Goal: Transaction & Acquisition: Obtain resource

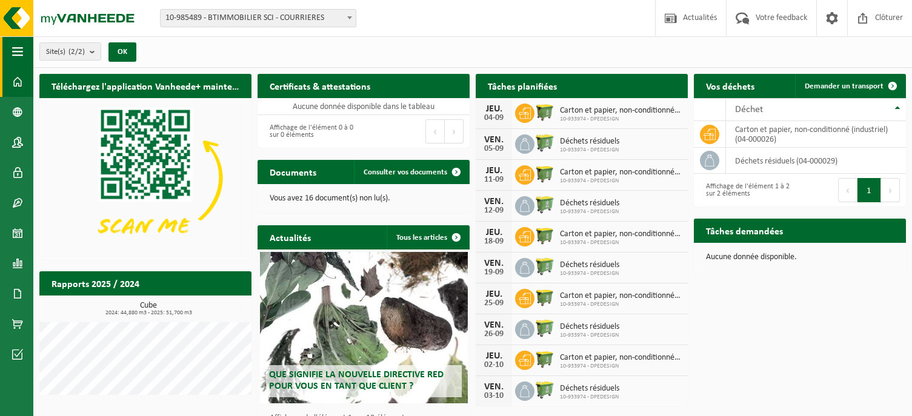
click at [20, 57] on span "button" at bounding box center [17, 51] width 11 height 30
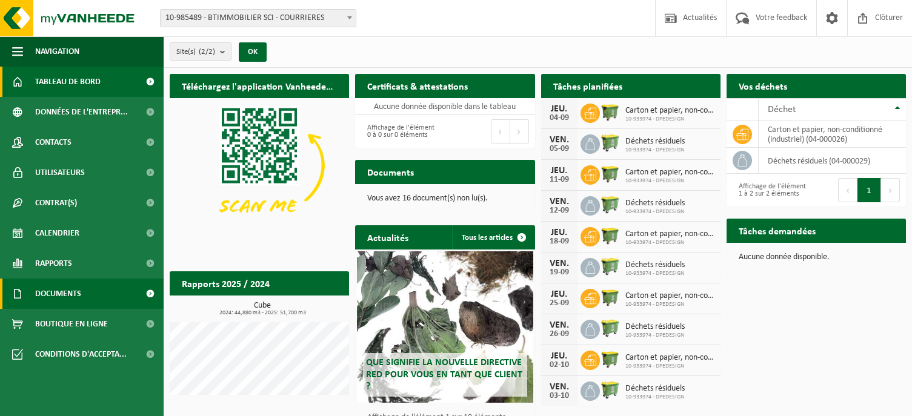
click at [63, 293] on span "Documents" at bounding box center [58, 294] width 46 height 30
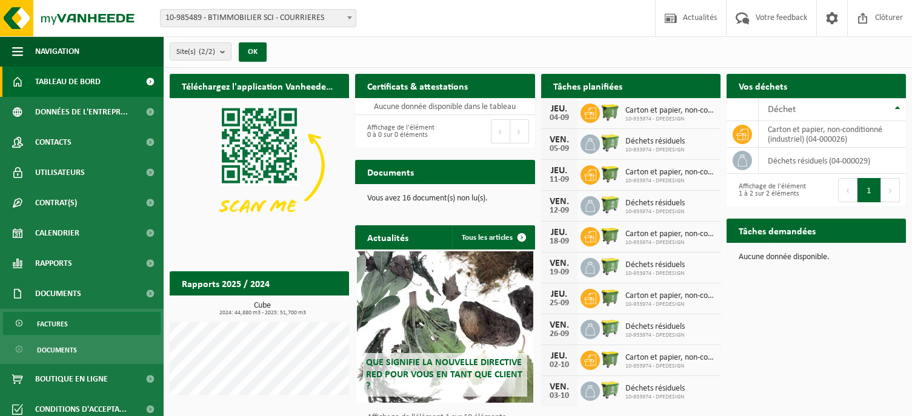
click at [59, 326] on span "Factures" at bounding box center [52, 324] width 31 height 23
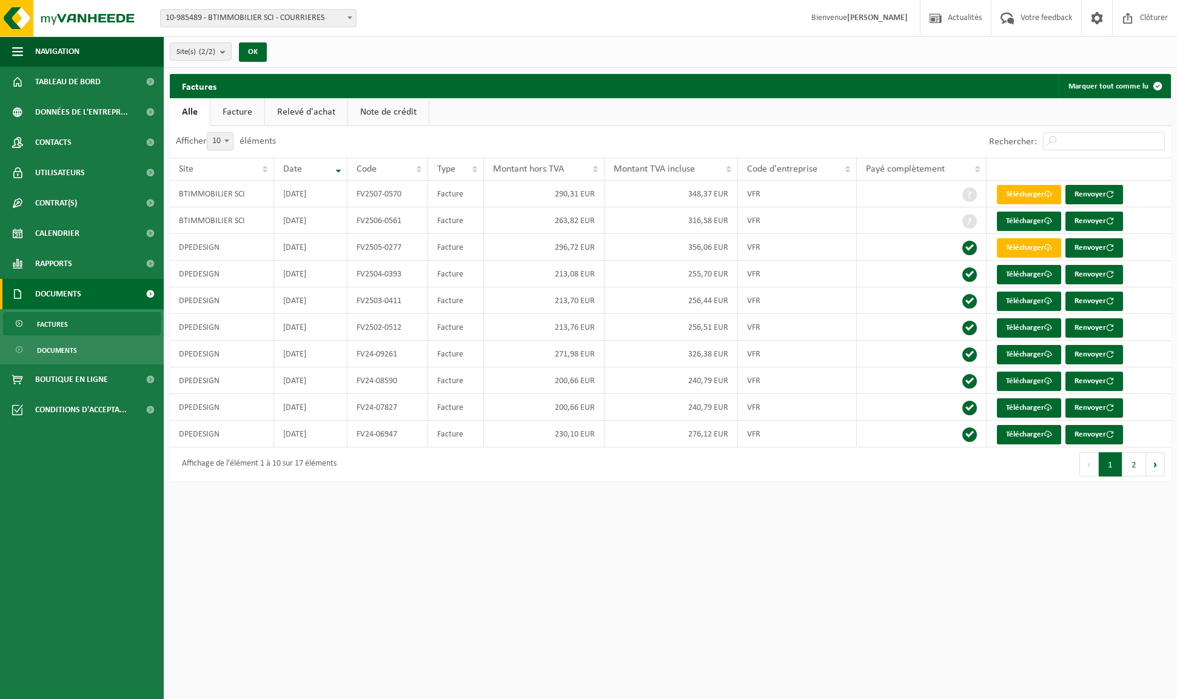
click at [233, 111] on link "Facture" at bounding box center [237, 112] width 54 height 28
click at [287, 115] on link "Relevé d'achat" at bounding box center [307, 112] width 82 height 28
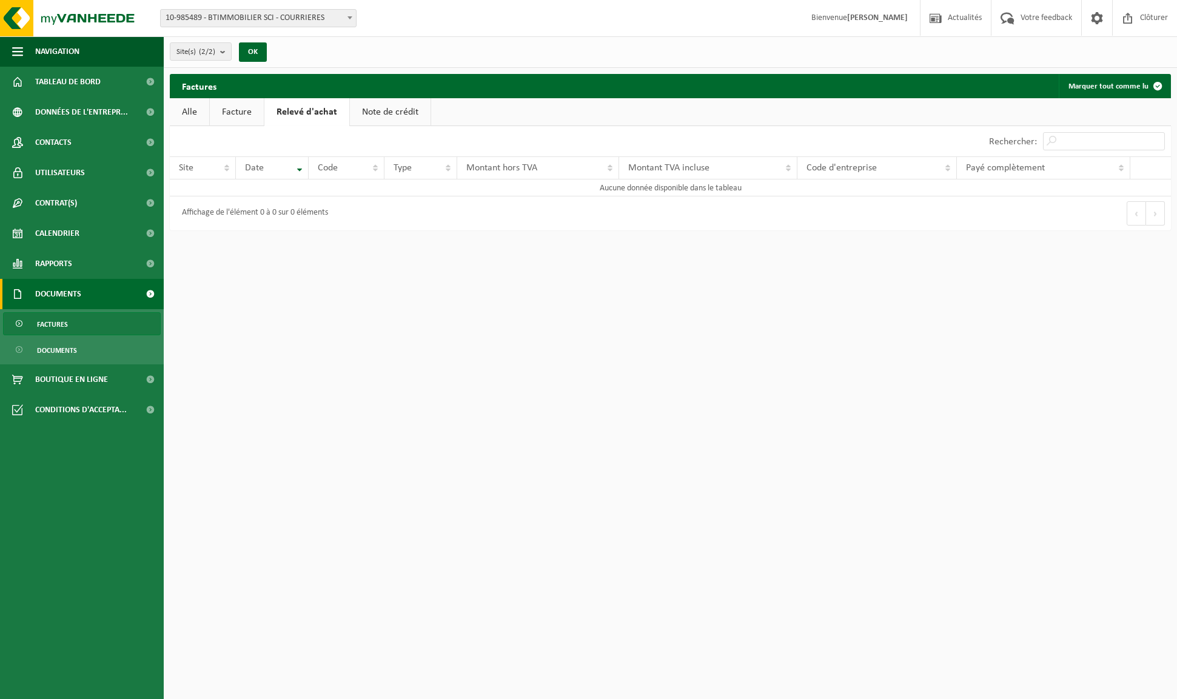
click at [372, 113] on link "Note de crédit" at bounding box center [390, 112] width 81 height 28
click at [207, 112] on link "Alle" at bounding box center [189, 112] width 39 height 28
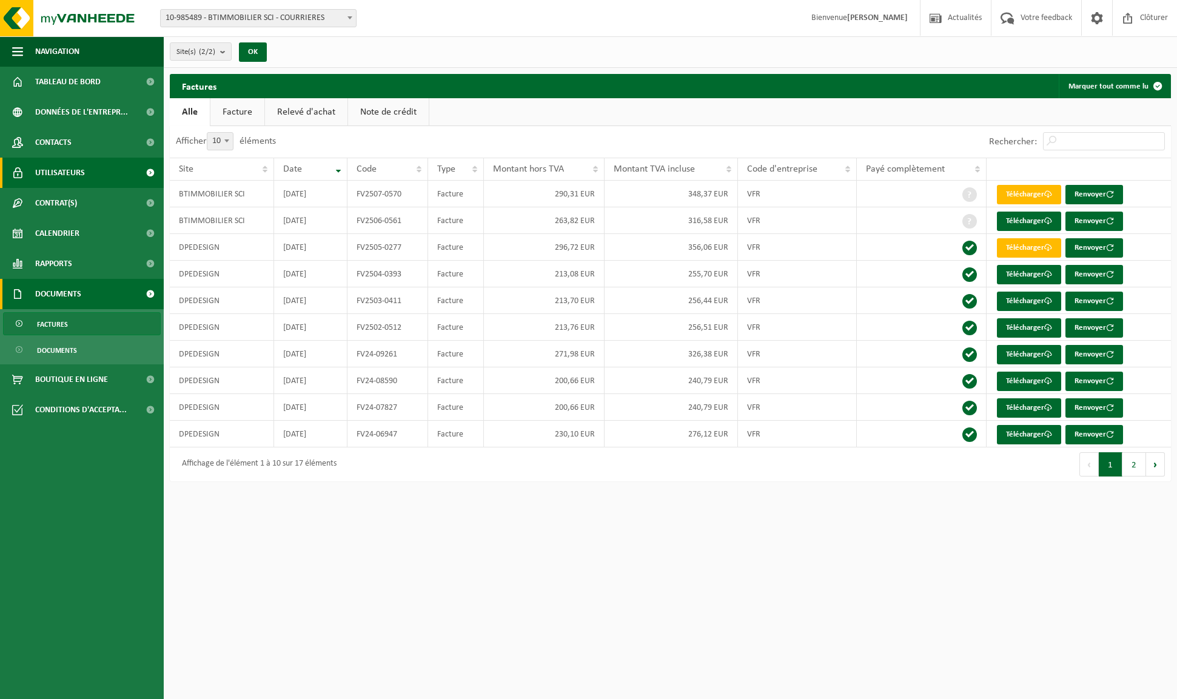
click at [61, 170] on span "Utilisateurs" at bounding box center [60, 173] width 50 height 30
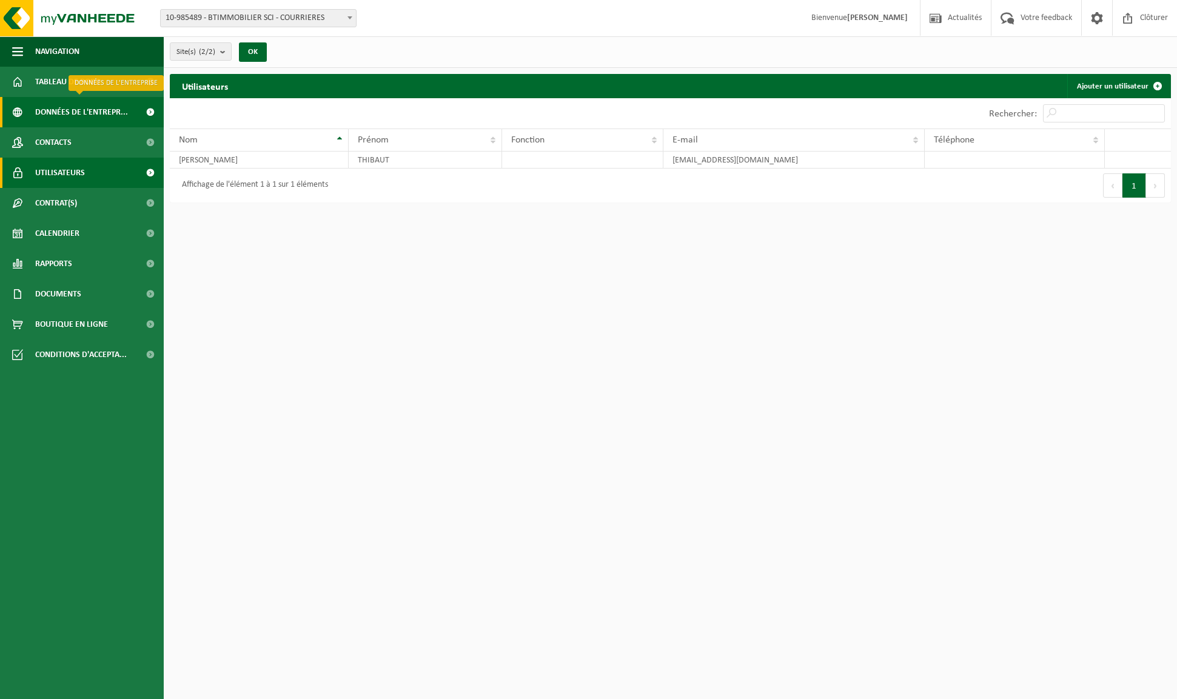
click at [60, 119] on span "Données de l'entrepr..." at bounding box center [81, 112] width 93 height 30
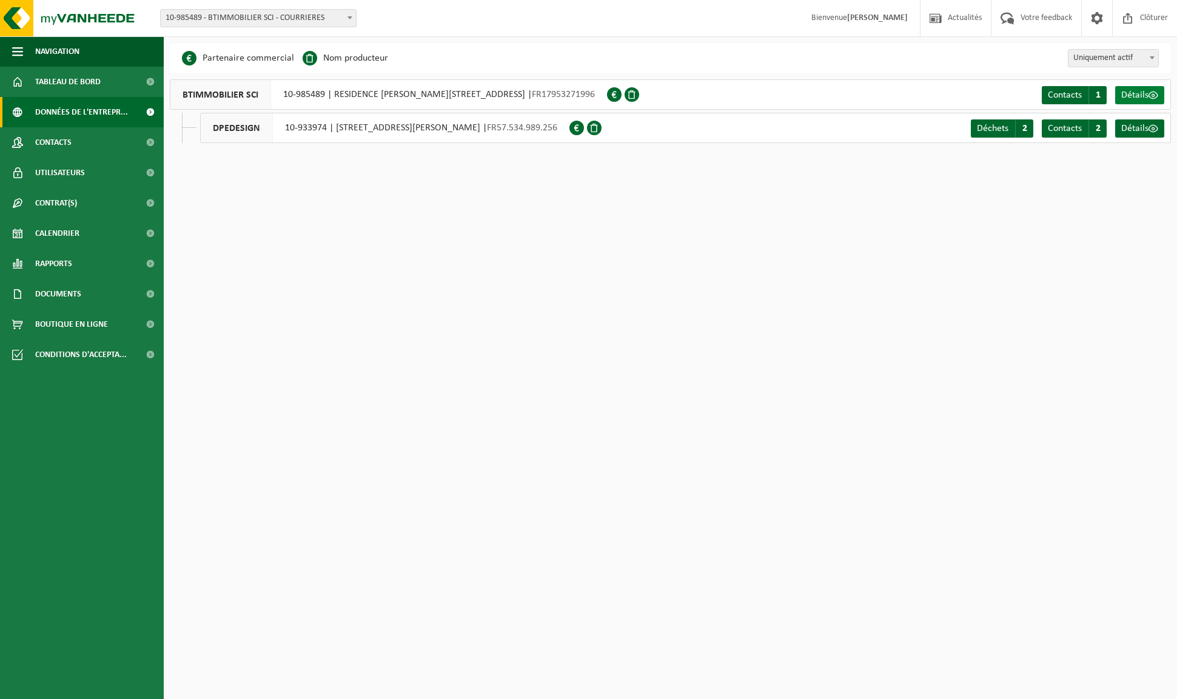
click at [1136, 96] on span "Détails" at bounding box center [1134, 95] width 27 height 10
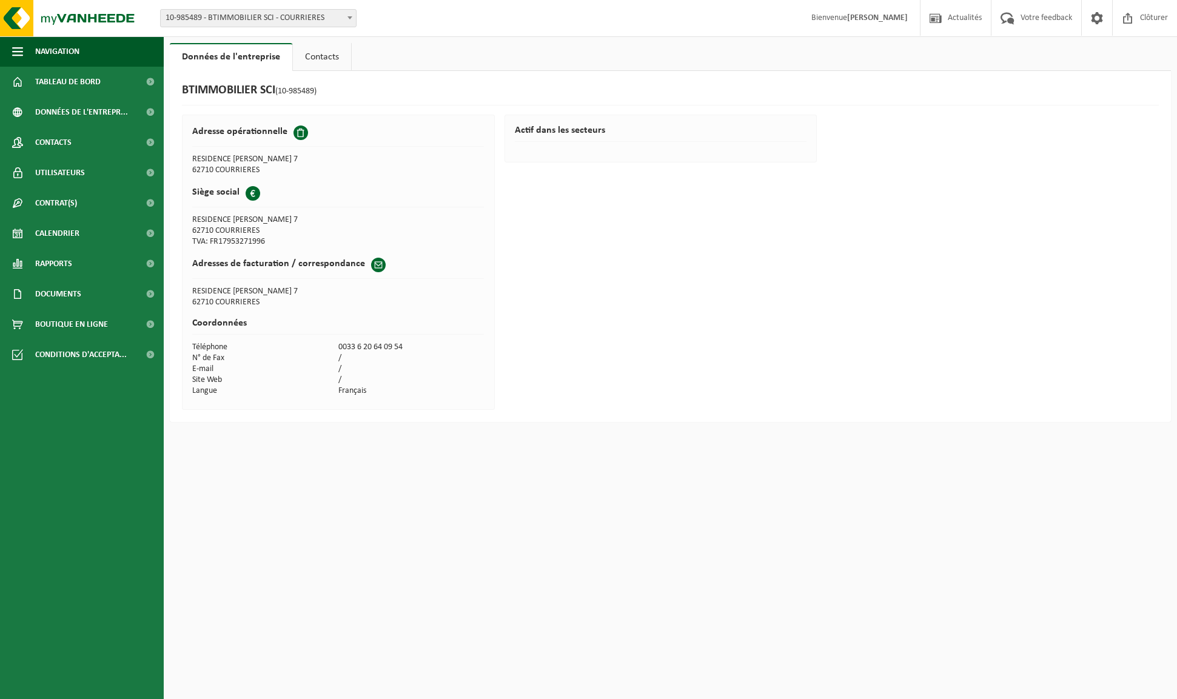
click at [267, 163] on td "RESIDENCE NELSON MANDELA 7" at bounding box center [265, 159] width 146 height 11
click at [299, 133] on span at bounding box center [300, 132] width 15 height 15
click at [318, 59] on link "Contacts" at bounding box center [322, 57] width 58 height 28
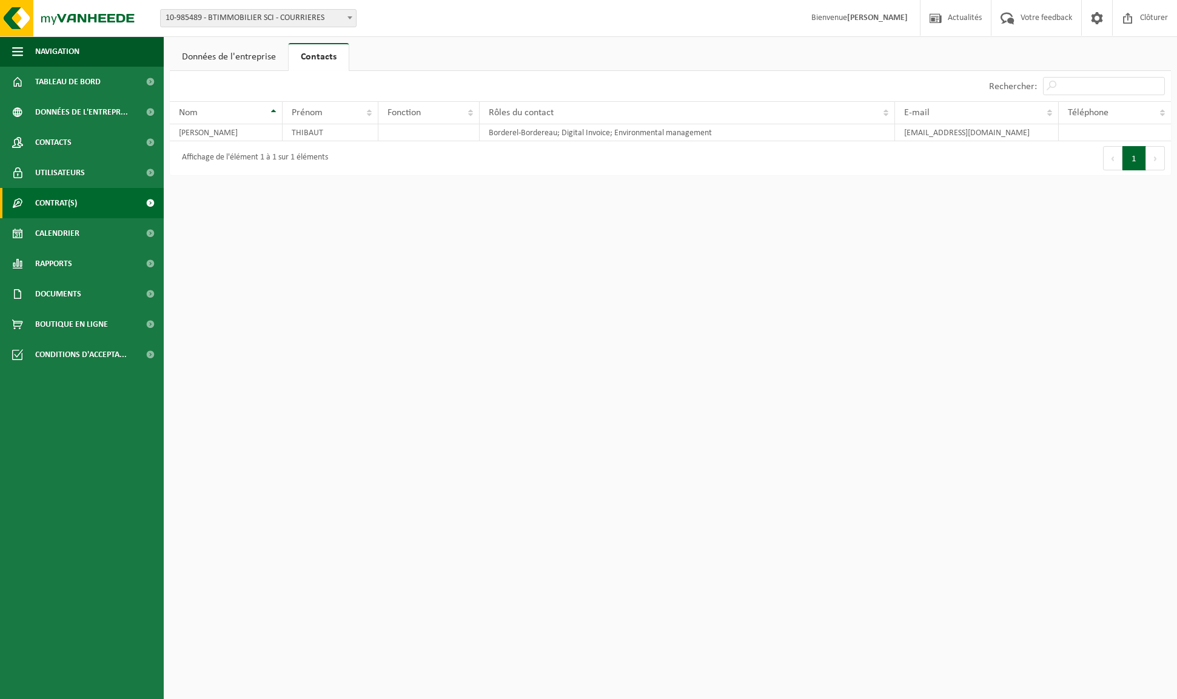
click at [63, 212] on span "Contrat(s)" at bounding box center [56, 203] width 42 height 30
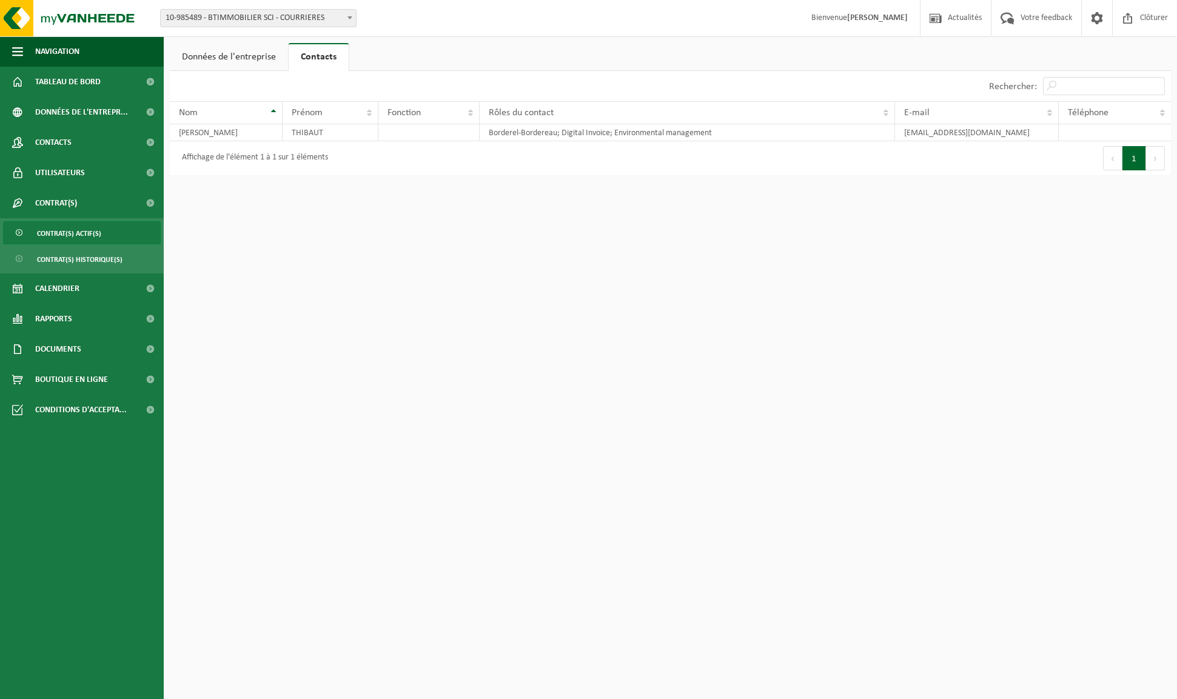
click at [63, 234] on span "Contrat(s) actif(s)" at bounding box center [69, 233] width 64 height 23
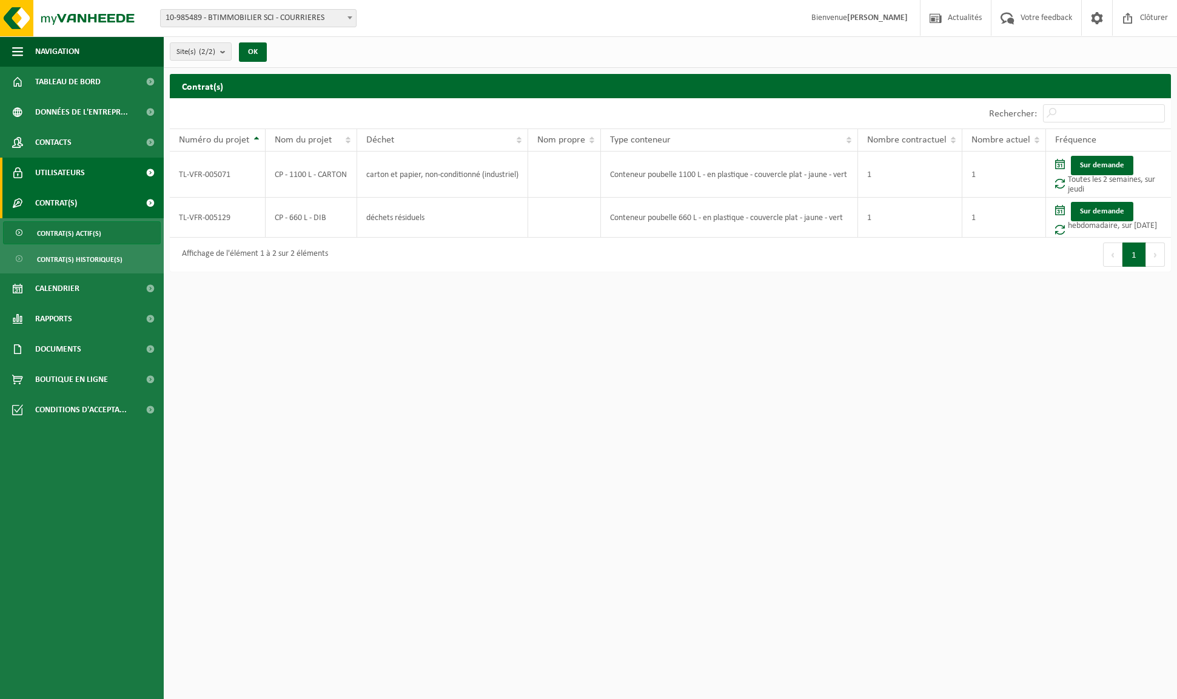
click at [58, 178] on span "Utilisateurs" at bounding box center [60, 173] width 50 height 30
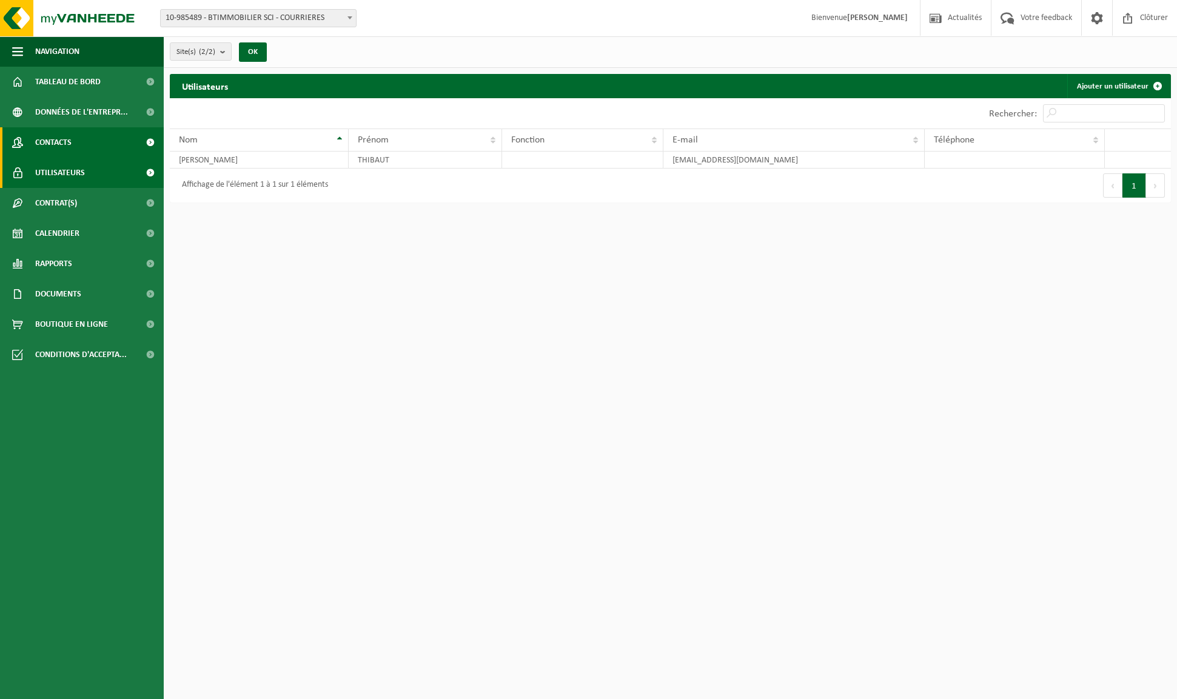
click at [56, 142] on span "Contacts" at bounding box center [53, 142] width 36 height 30
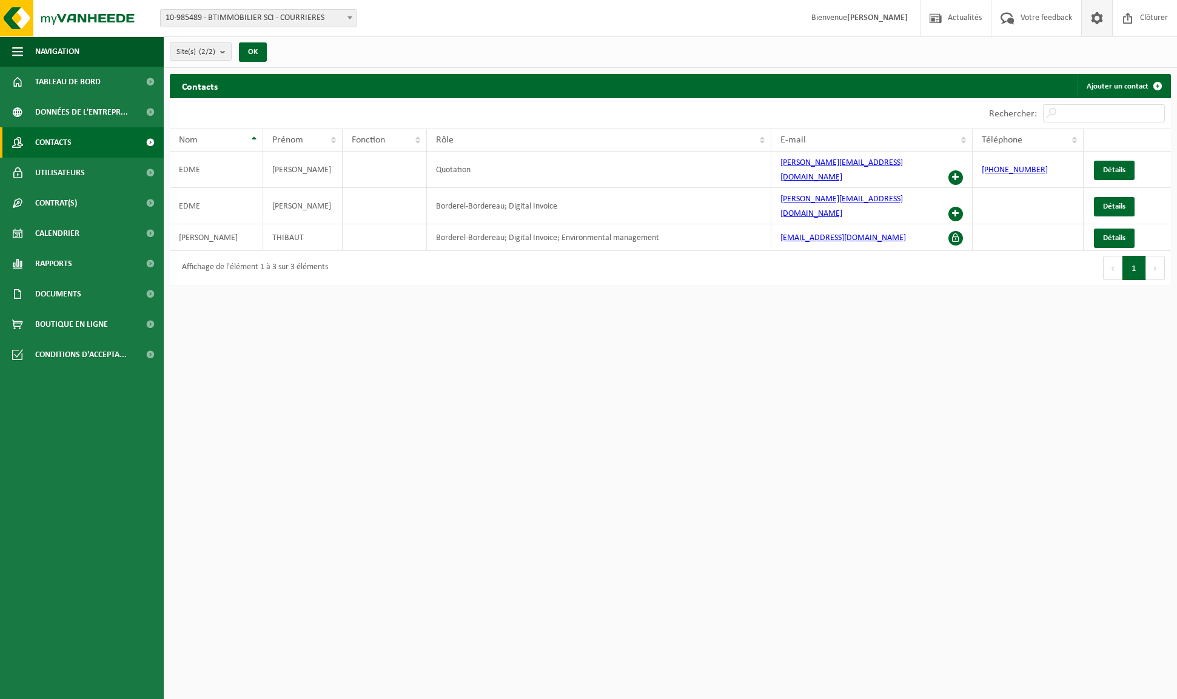
click at [1095, 16] on span at bounding box center [1097, 18] width 18 height 36
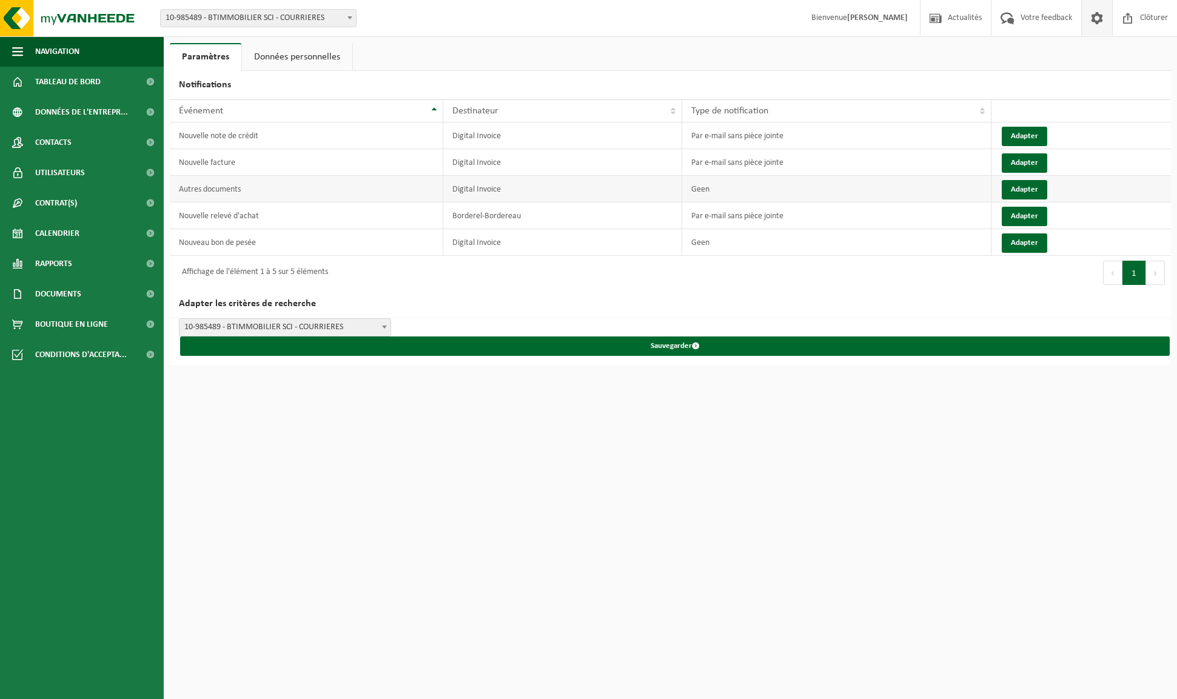
click at [694, 189] on td "Geen" at bounding box center [836, 189] width 309 height 27
click at [1015, 186] on button "Adapter" at bounding box center [1023, 189] width 45 height 19
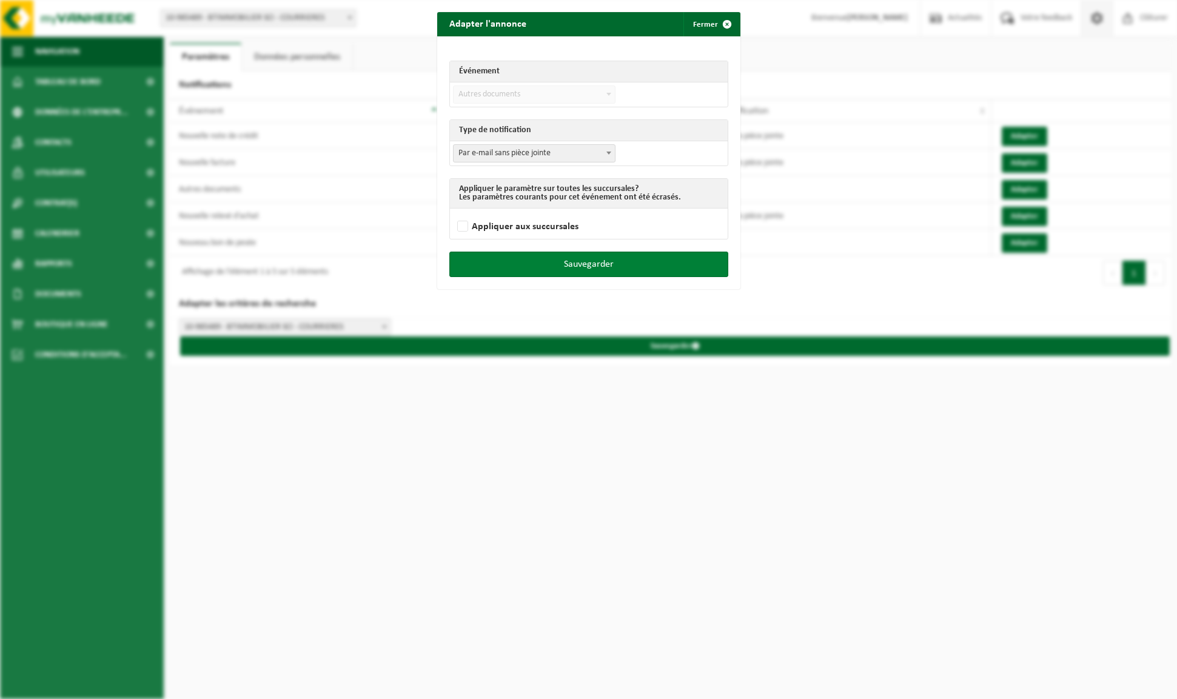
click at [547, 263] on button "Sauvegarder" at bounding box center [588, 264] width 279 height 25
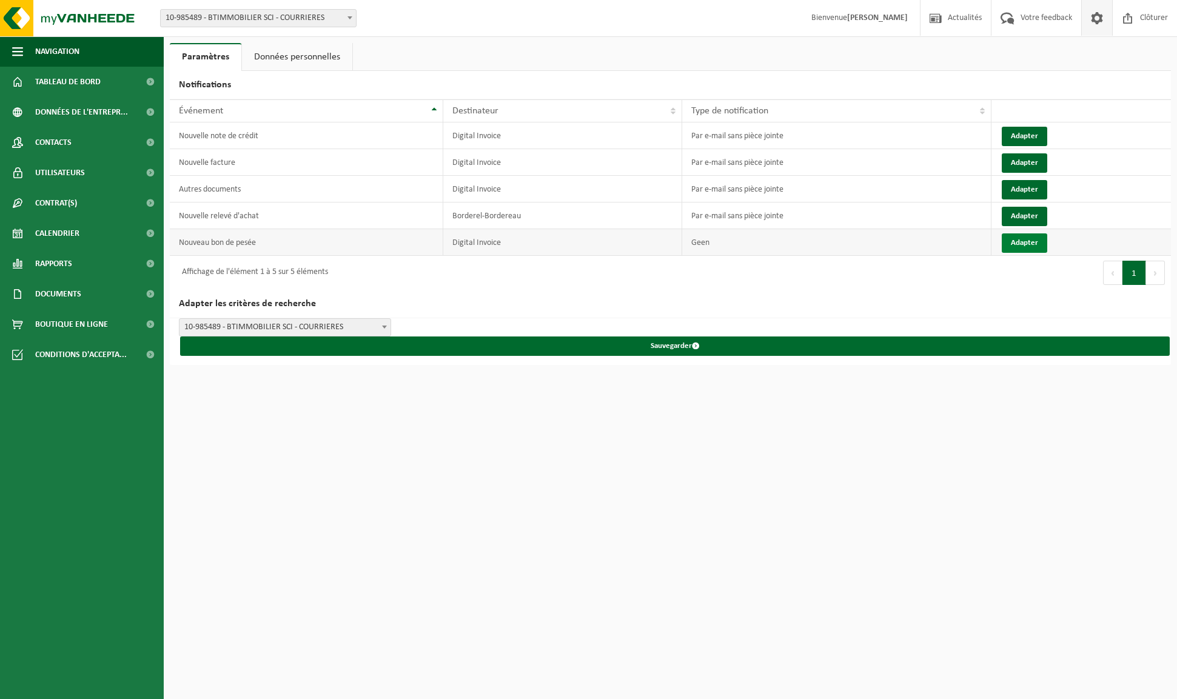
click at [1015, 244] on button "Adapter" at bounding box center [1023, 242] width 45 height 19
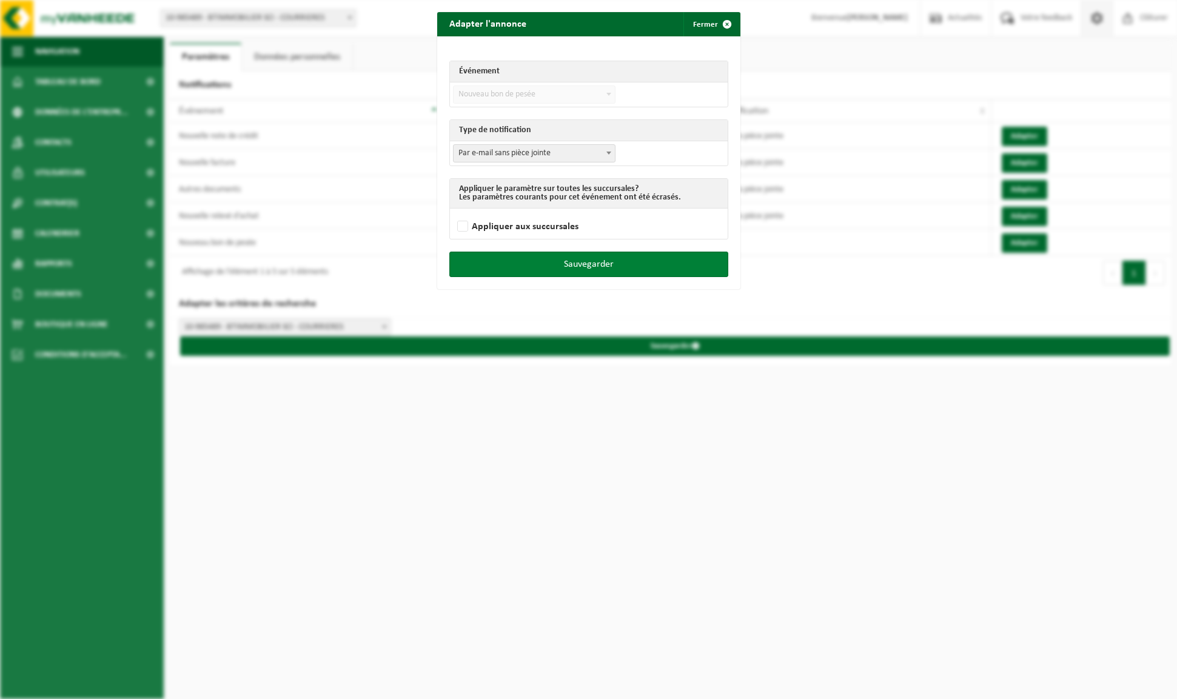
click at [598, 275] on button "Sauvegarder" at bounding box center [588, 264] width 279 height 25
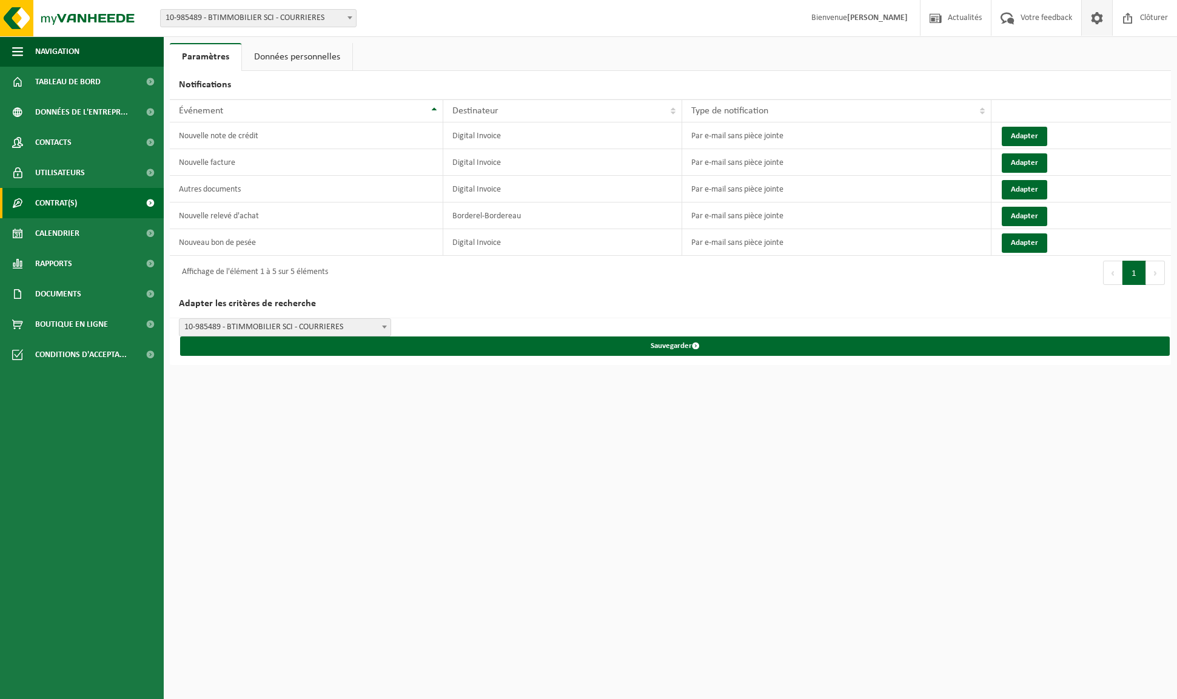
click at [44, 201] on span "Contrat(s)" at bounding box center [56, 203] width 42 height 30
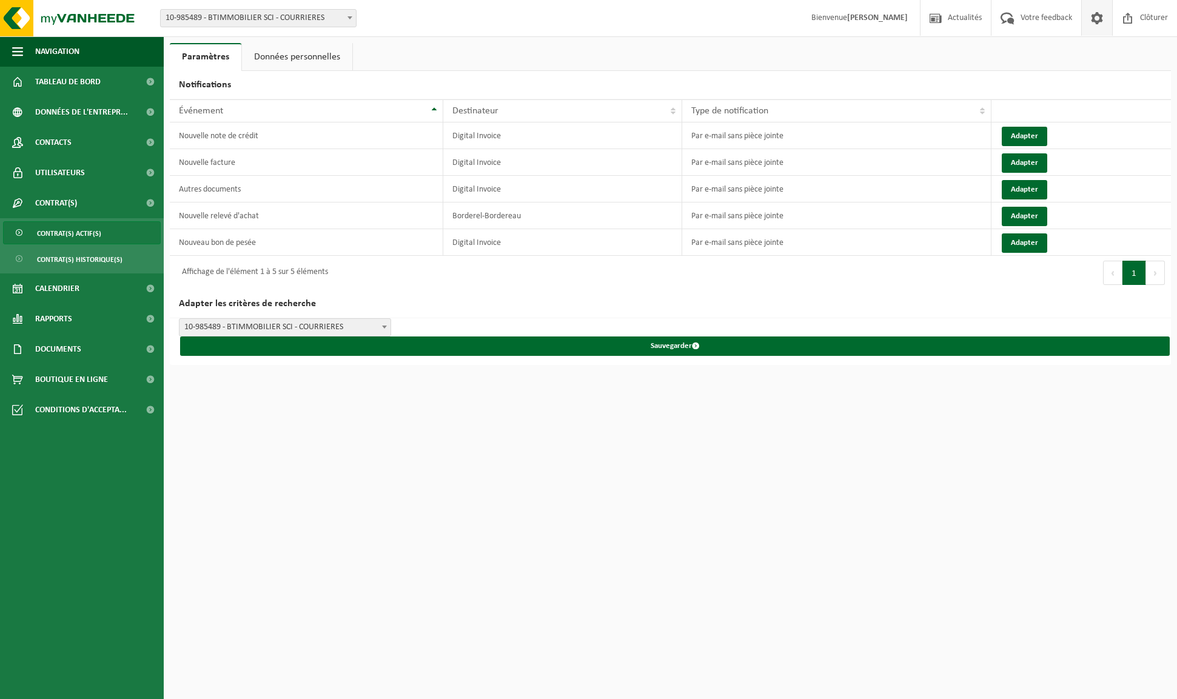
click at [46, 238] on span "Contrat(s) actif(s)" at bounding box center [69, 233] width 64 height 23
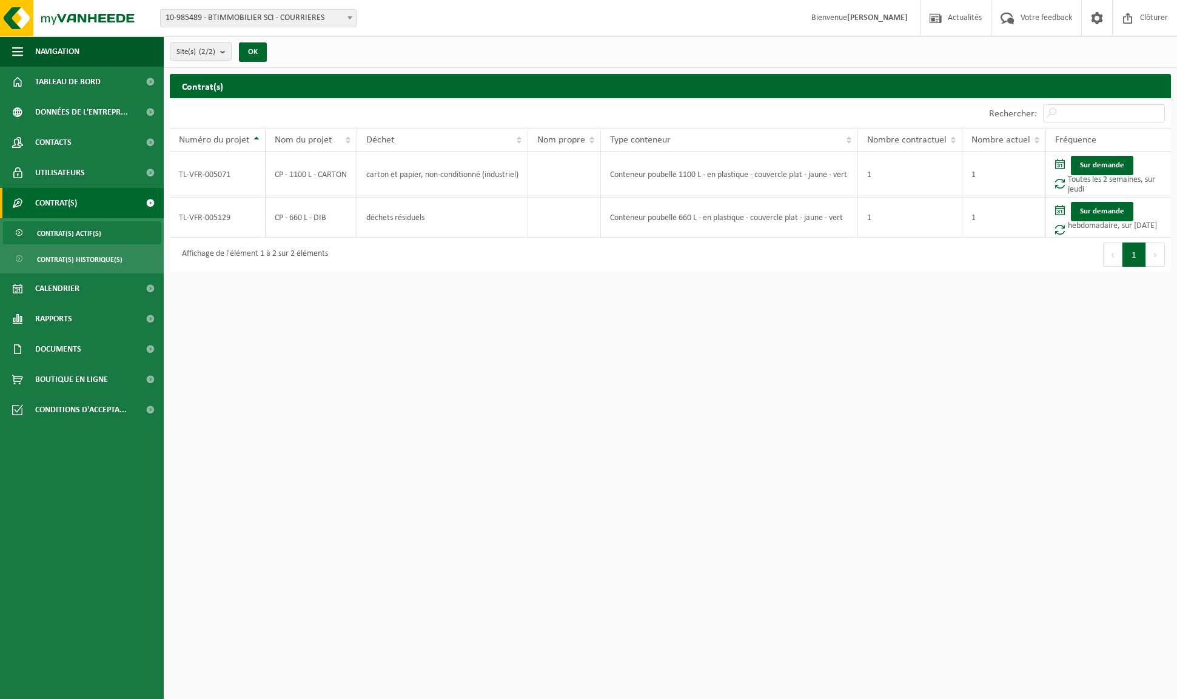
click at [67, 142] on span "Contacts" at bounding box center [53, 142] width 36 height 30
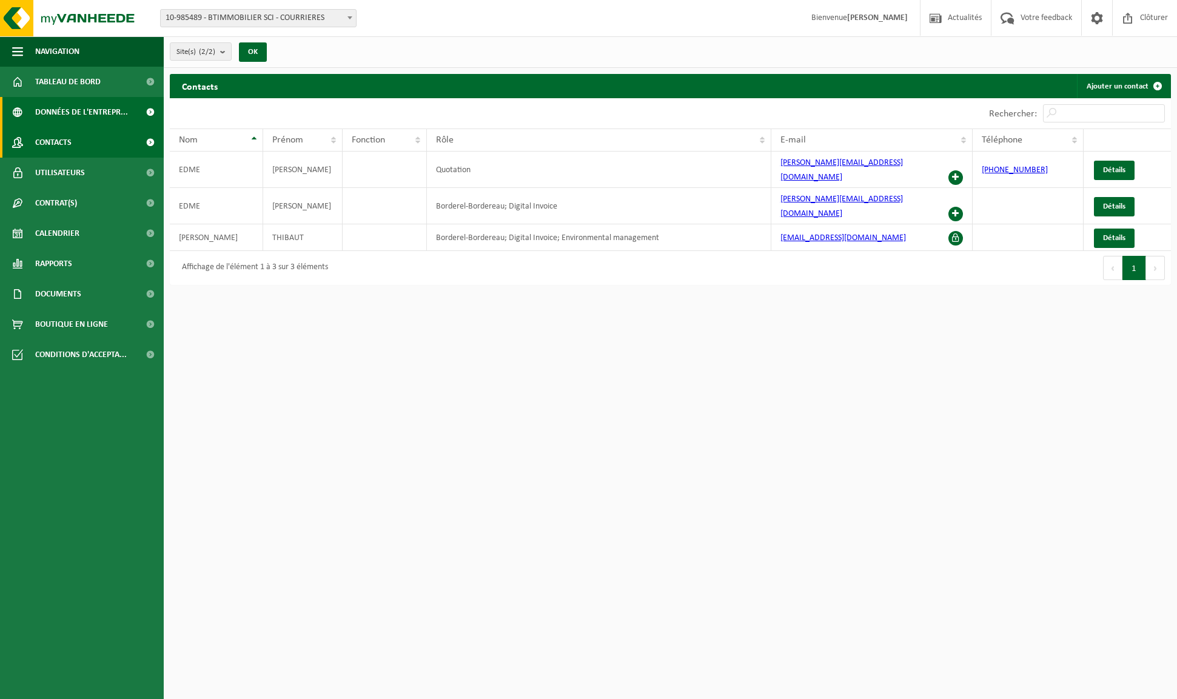
click at [70, 113] on span "Données de l'entrepr..." at bounding box center [81, 112] width 93 height 30
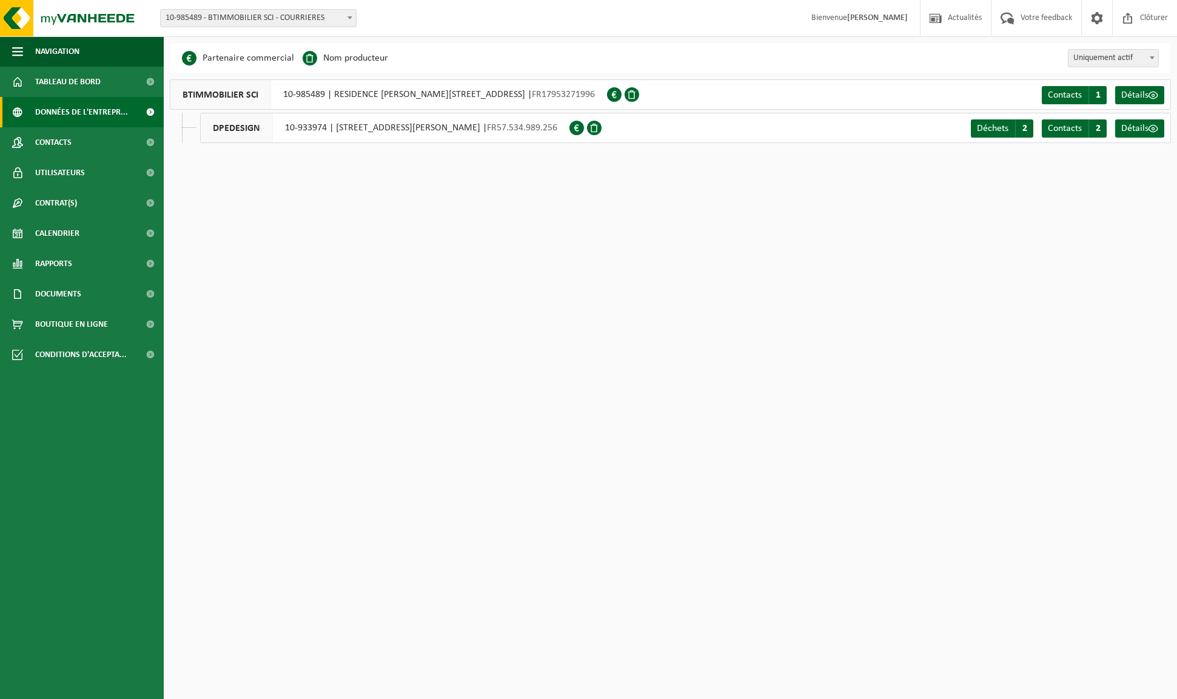
click at [595, 90] on span "FR17953271996" at bounding box center [563, 95] width 63 height 10
click at [1130, 89] on link "Détails" at bounding box center [1139, 95] width 49 height 18
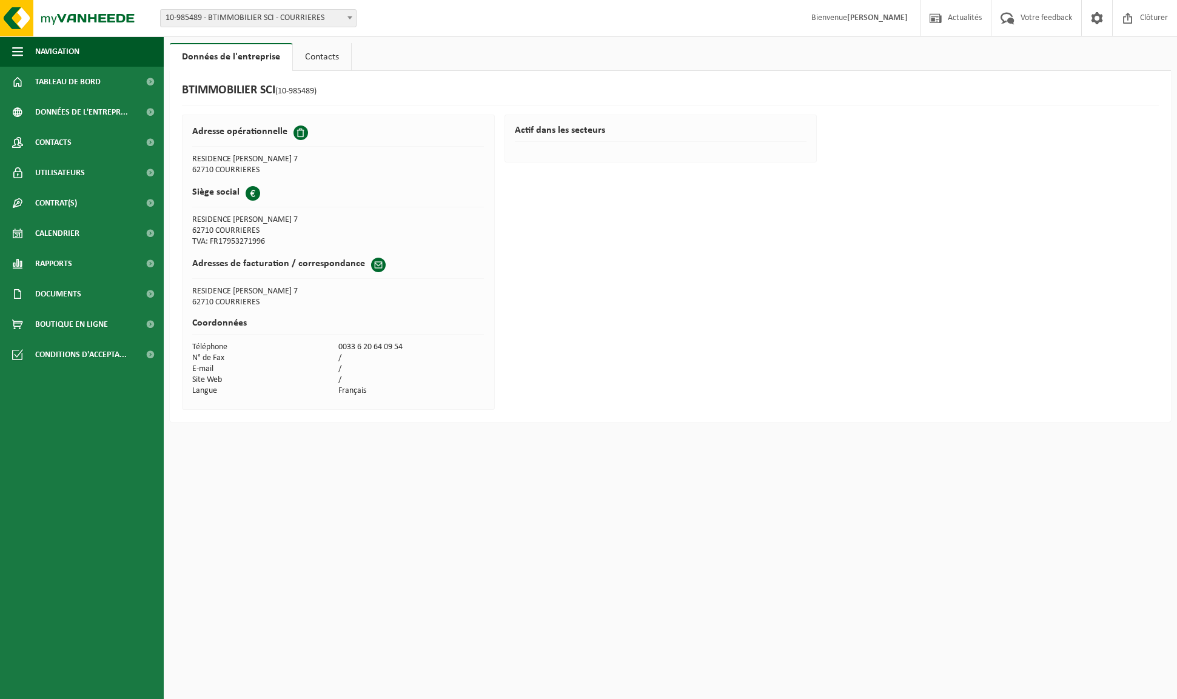
click at [306, 55] on link "Contacts" at bounding box center [322, 57] width 58 height 28
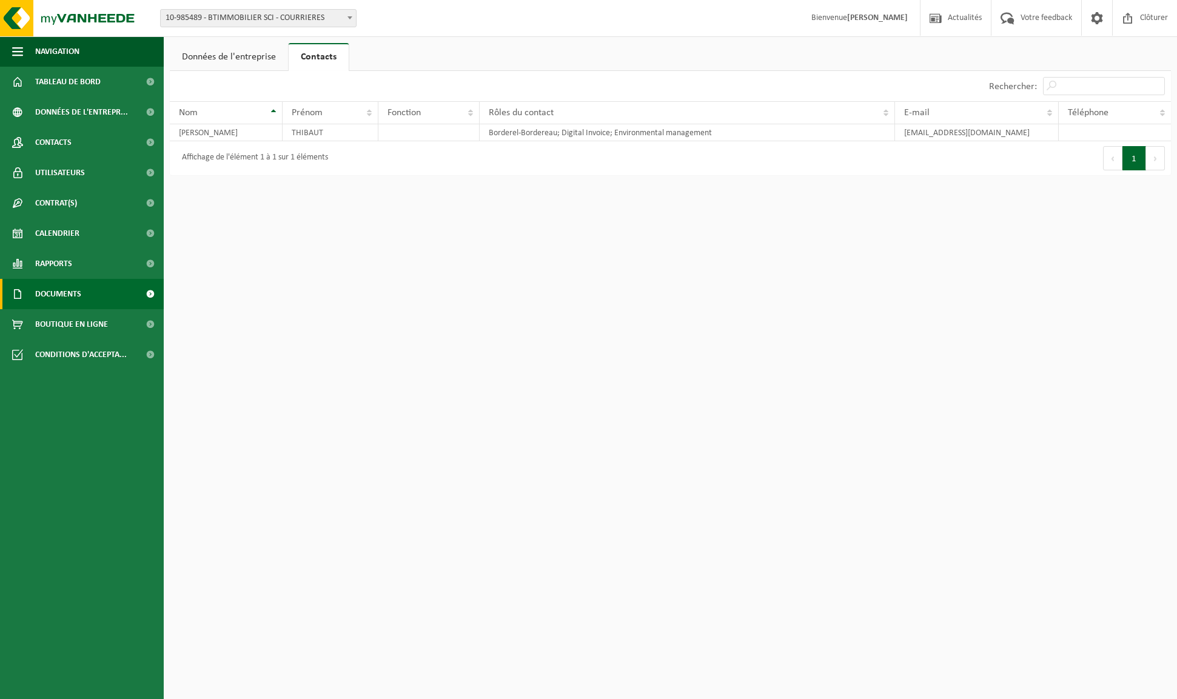
click at [58, 296] on span "Documents" at bounding box center [58, 294] width 46 height 30
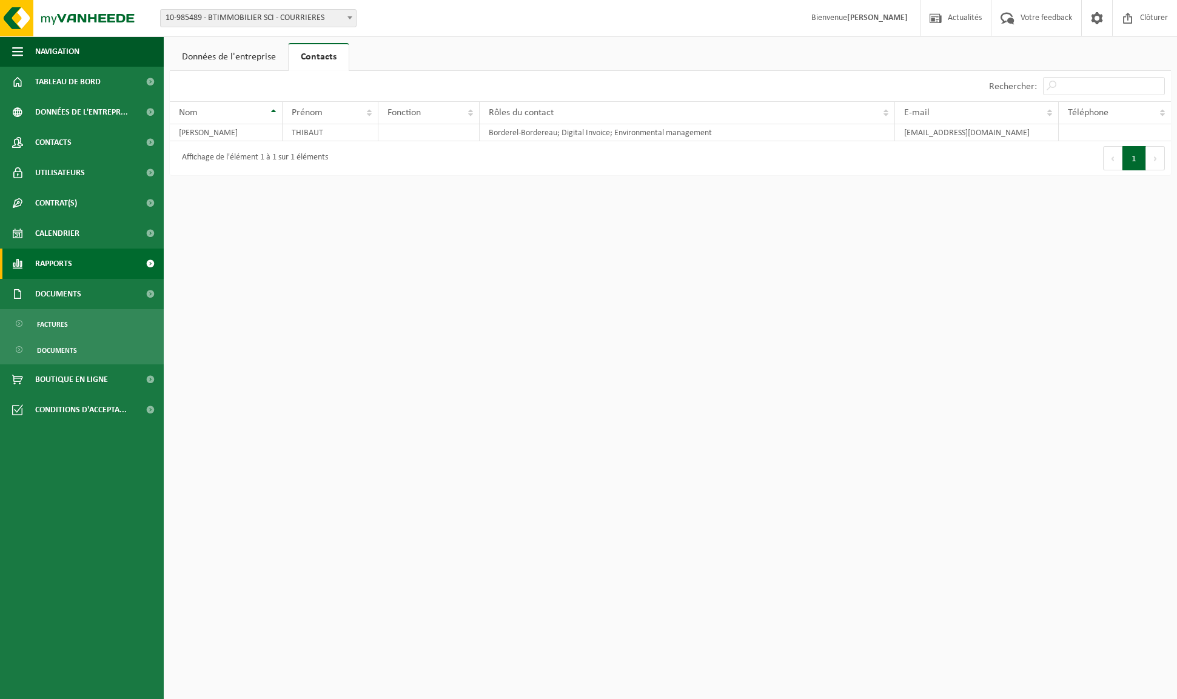
click at [73, 261] on link "Rapports" at bounding box center [82, 264] width 164 height 30
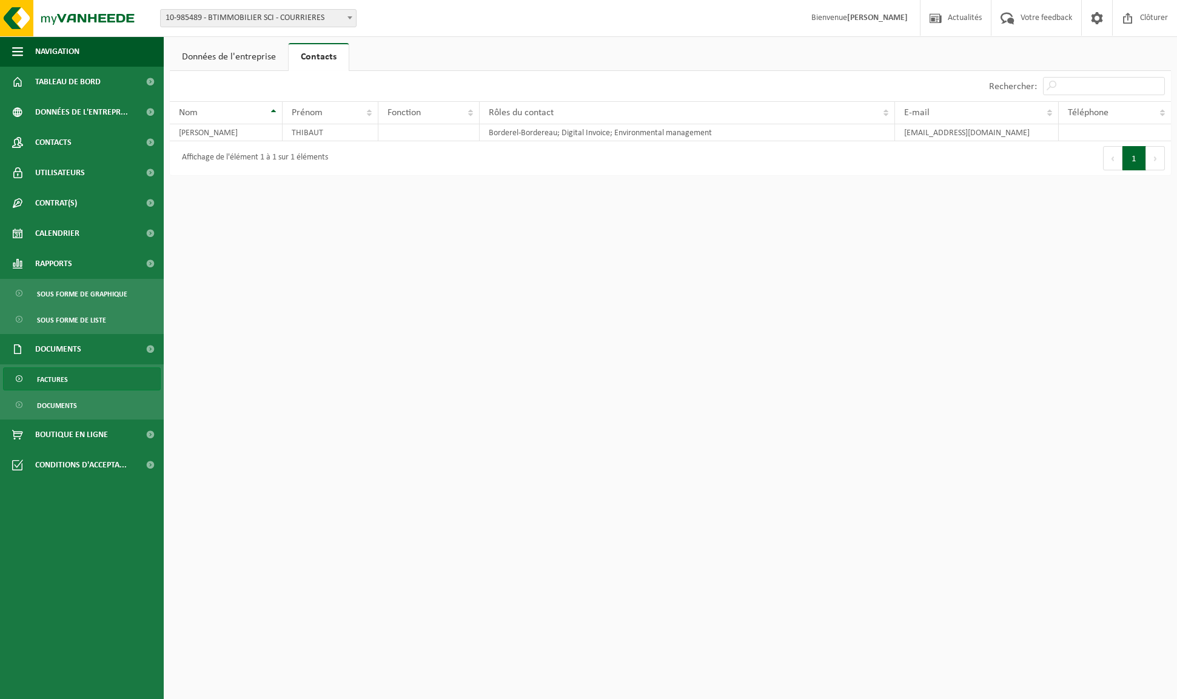
click at [50, 381] on span "Factures" at bounding box center [52, 379] width 31 height 23
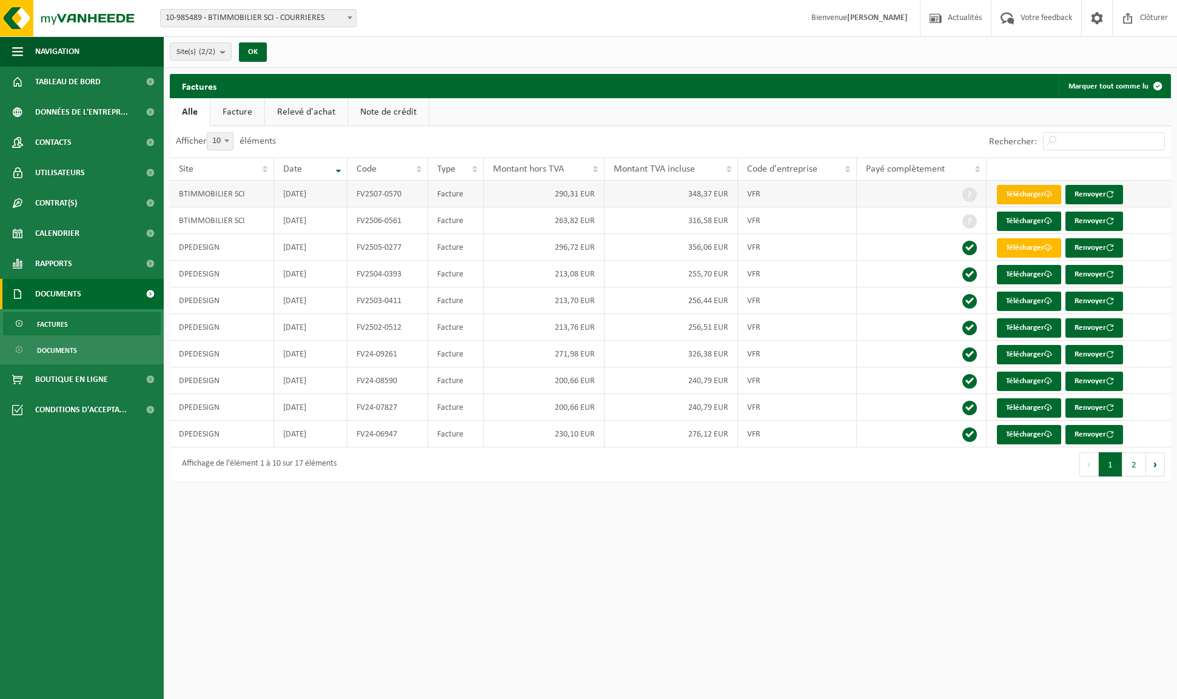
click at [1035, 194] on link "Télécharger" at bounding box center [1029, 194] width 64 height 19
click at [1027, 219] on link "Télécharger" at bounding box center [1029, 221] width 64 height 19
